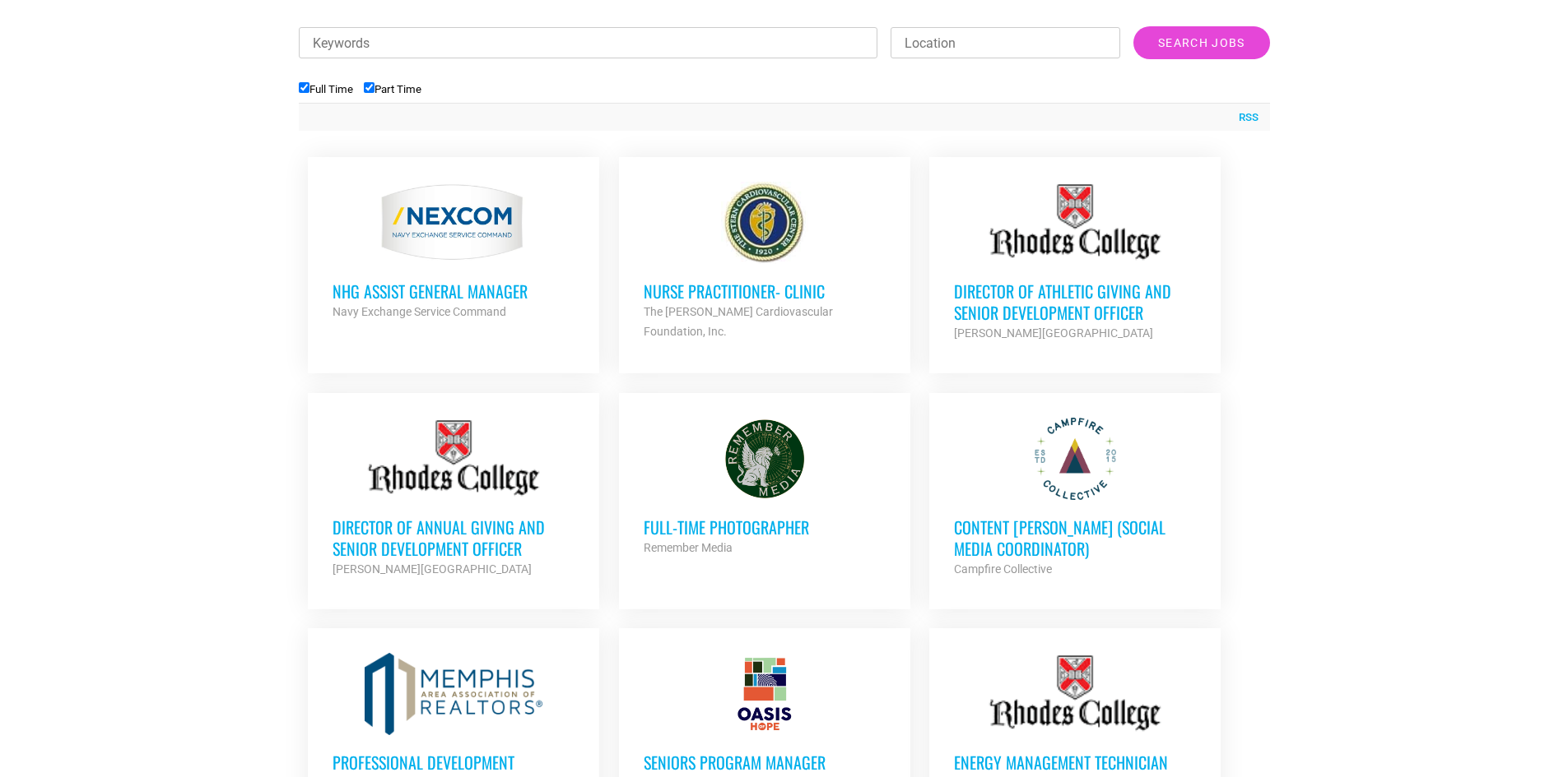
scroll to position [603, 0]
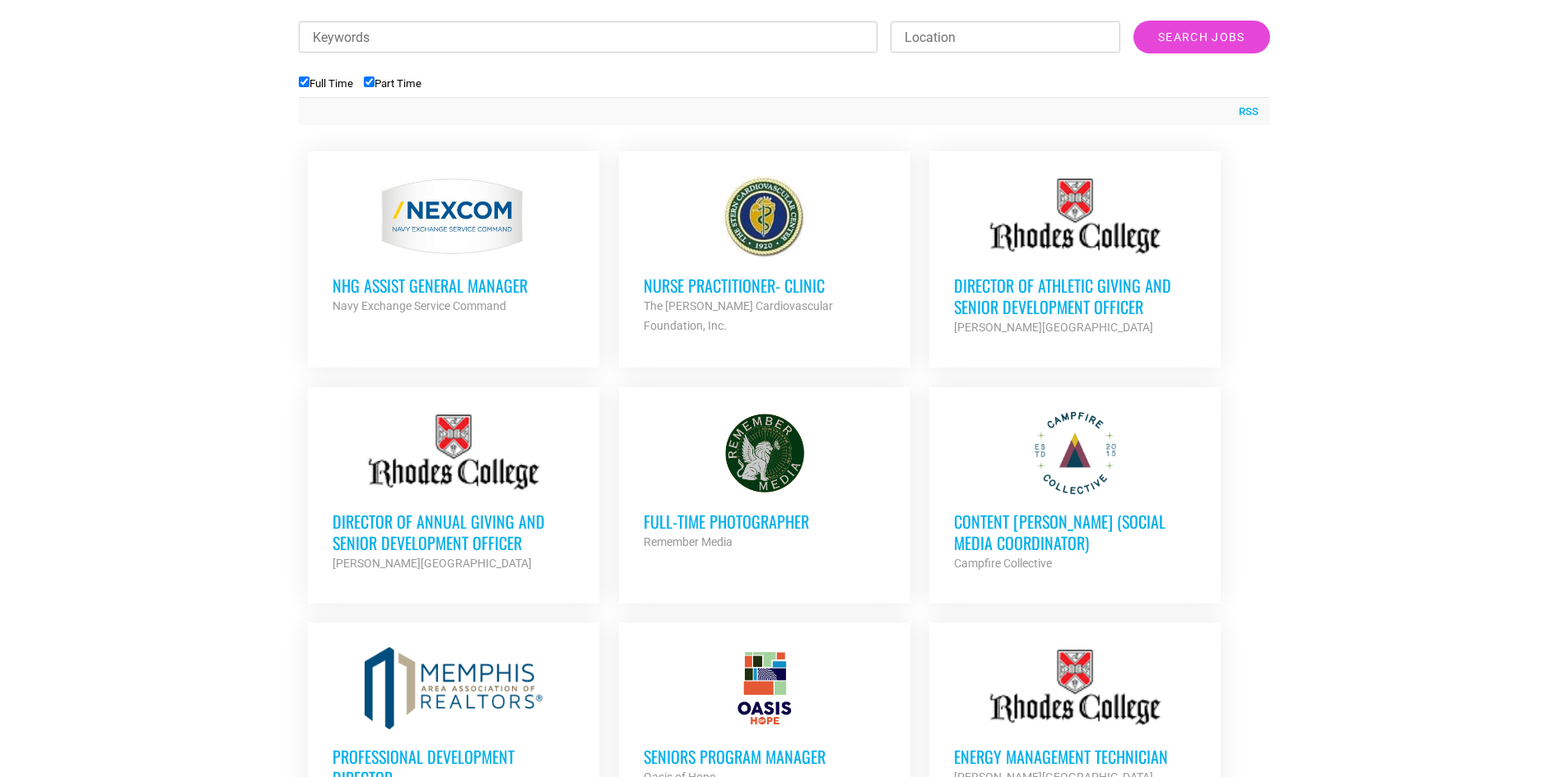
click at [453, 285] on h3 "NHG ASSIST GENERAL MANAGER" at bounding box center [454, 285] width 242 height 21
click at [710, 326] on link "Nurse Practitioner- Clinic The Stern Cardiovascular Foundation, Inc. Partner Or…" at bounding box center [764, 256] width 292 height 209
